Goal: Task Accomplishment & Management: Use online tool/utility

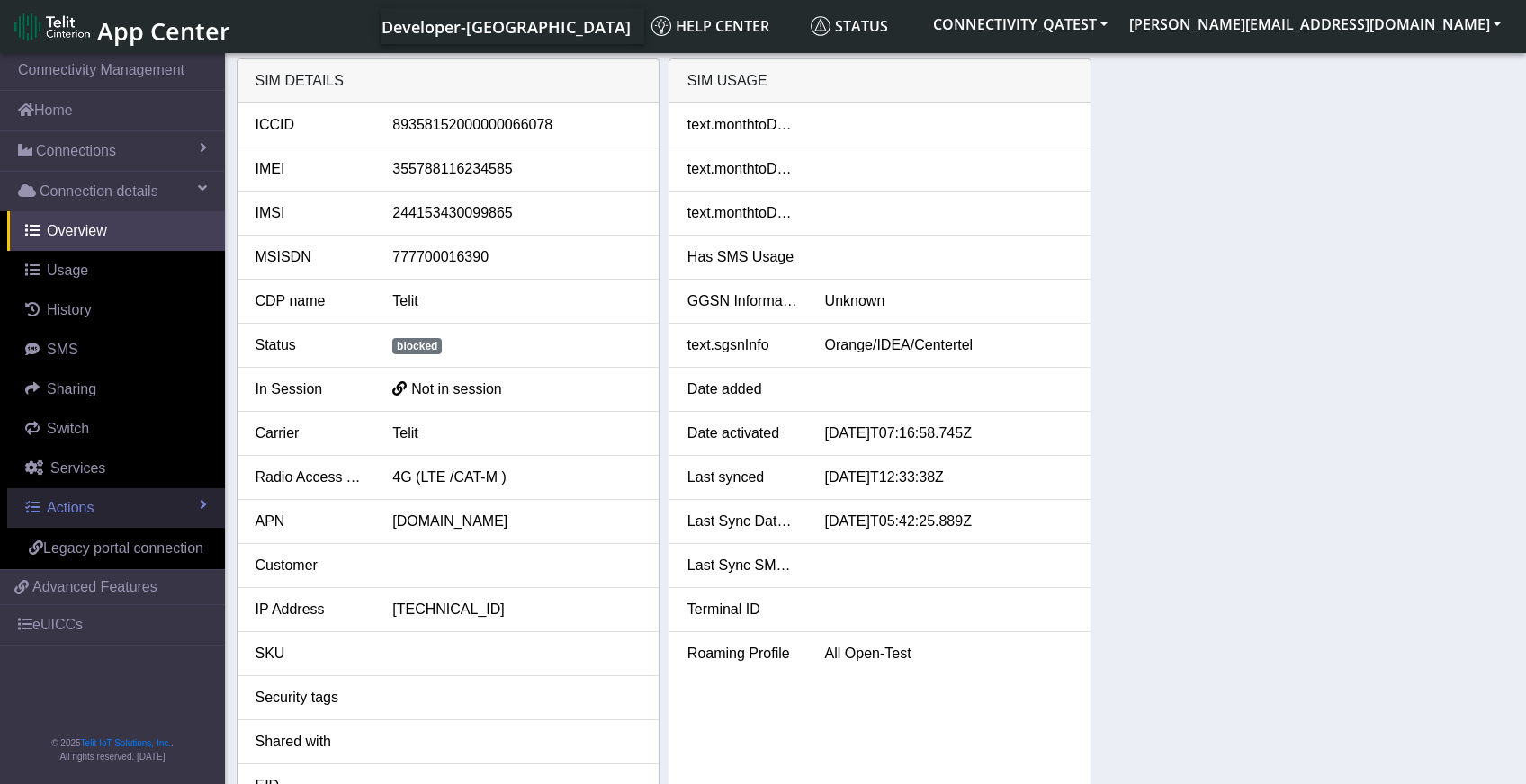
click at [74, 504] on span "Actions" at bounding box center [71, 507] width 47 height 15
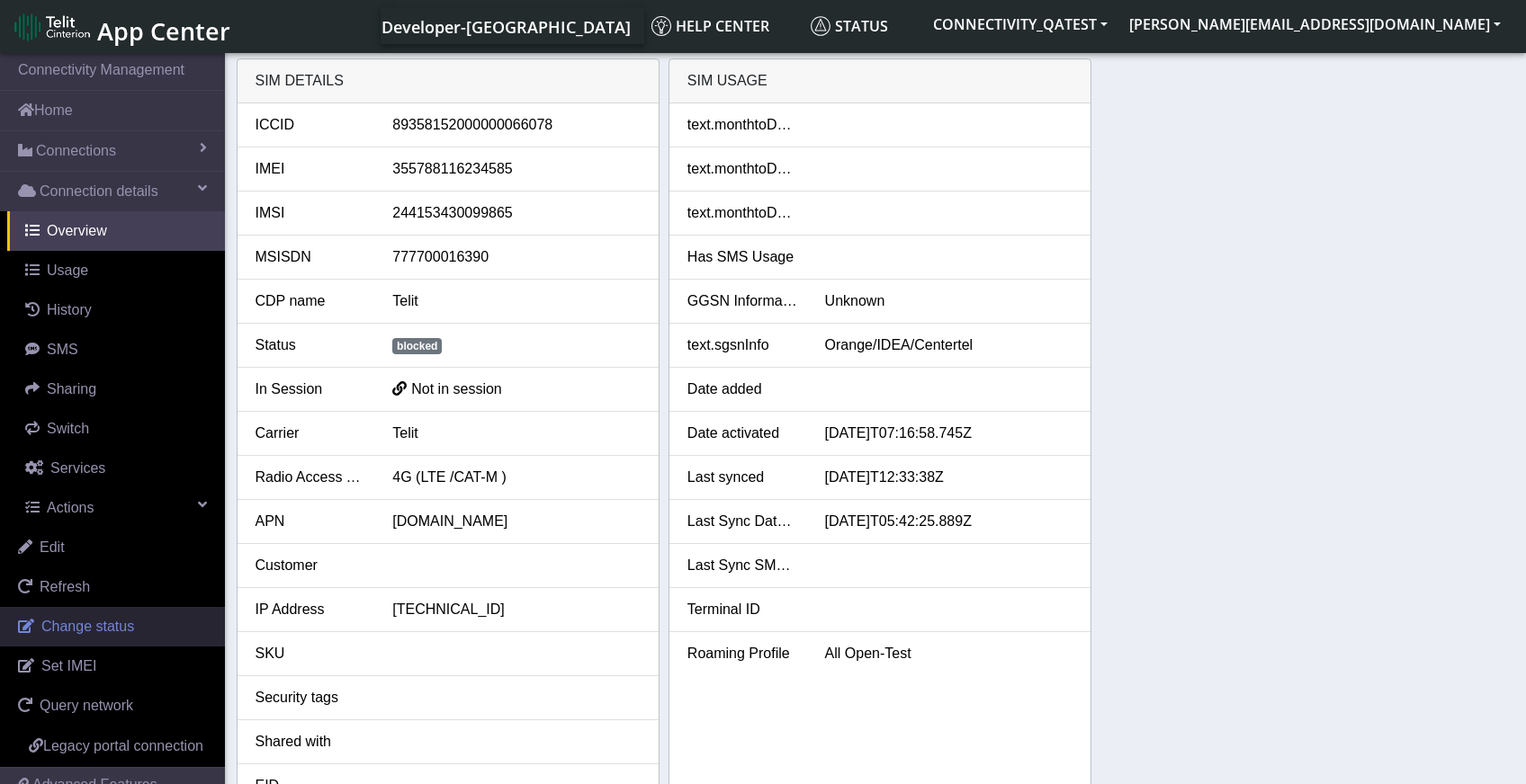
click at [120, 629] on span "Change status" at bounding box center [88, 626] width 93 height 15
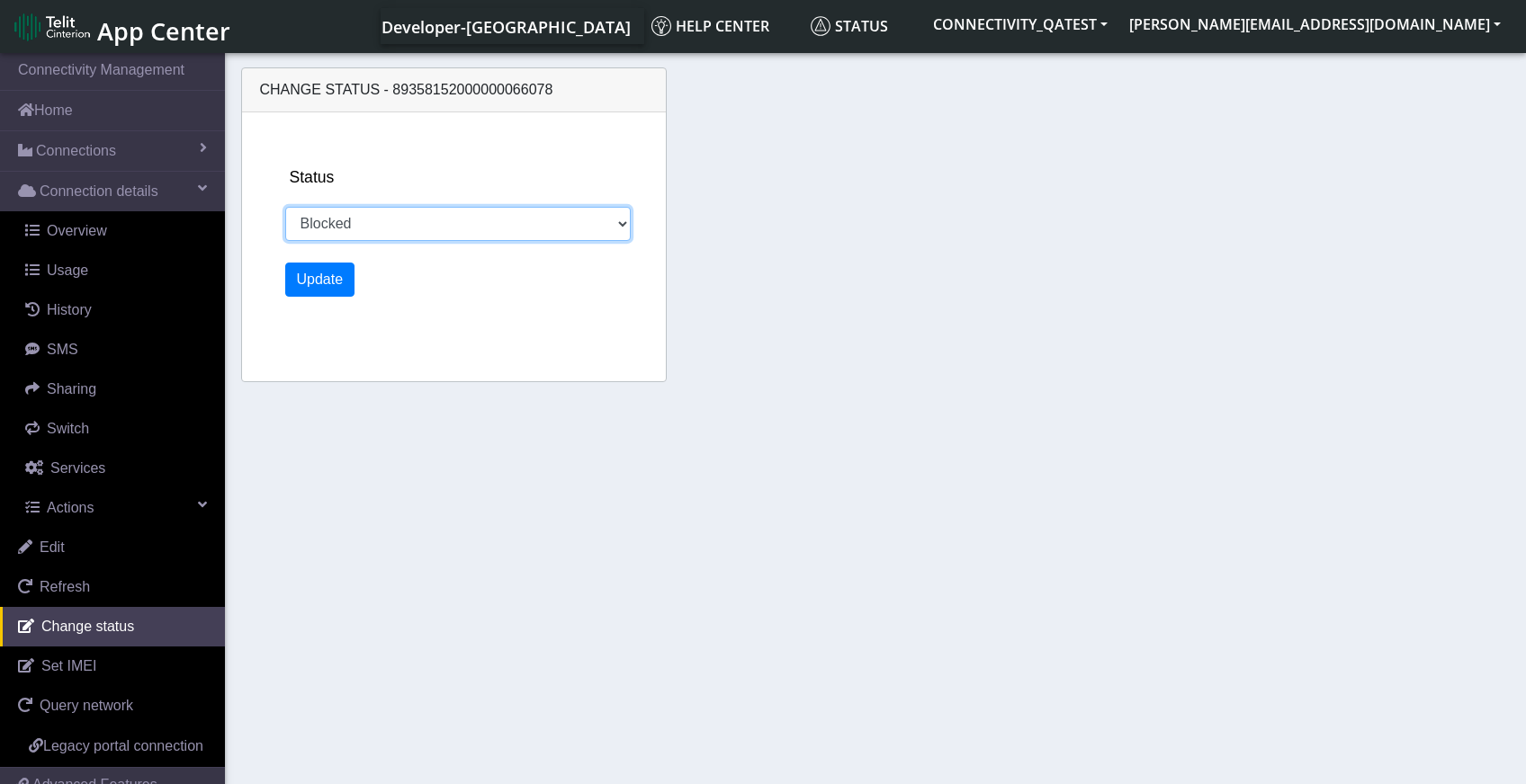
click at [548, 218] on select "Activated Deactivated Blocked" at bounding box center [458, 224] width 347 height 34
select select "activated"
click at [285, 207] on select "Activated Deactivated Blocked" at bounding box center [458, 224] width 347 height 34
click at [309, 273] on button "Update" at bounding box center [320, 279] width 70 height 34
